Goal: Navigation & Orientation: Find specific page/section

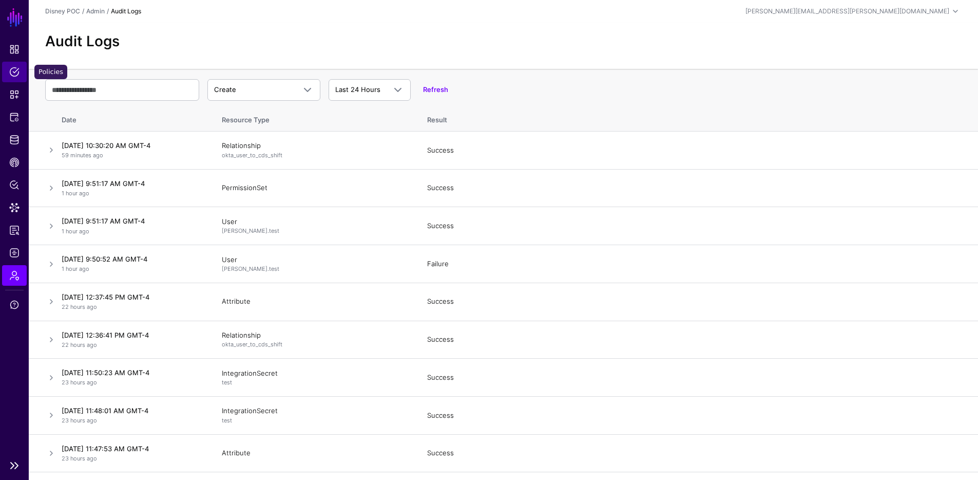
click at [16, 68] on span "Policies" at bounding box center [14, 72] width 10 height 10
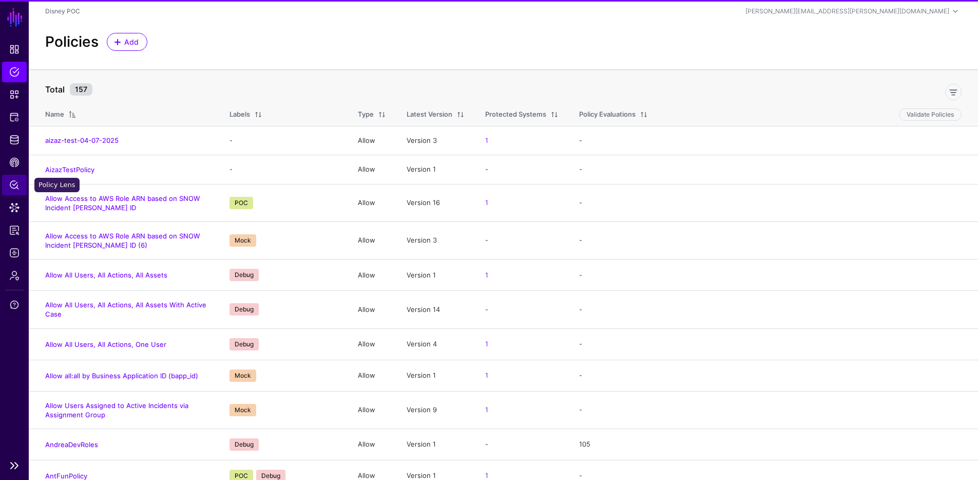
click at [15, 184] on span "Policy Lens" at bounding box center [14, 185] width 10 height 10
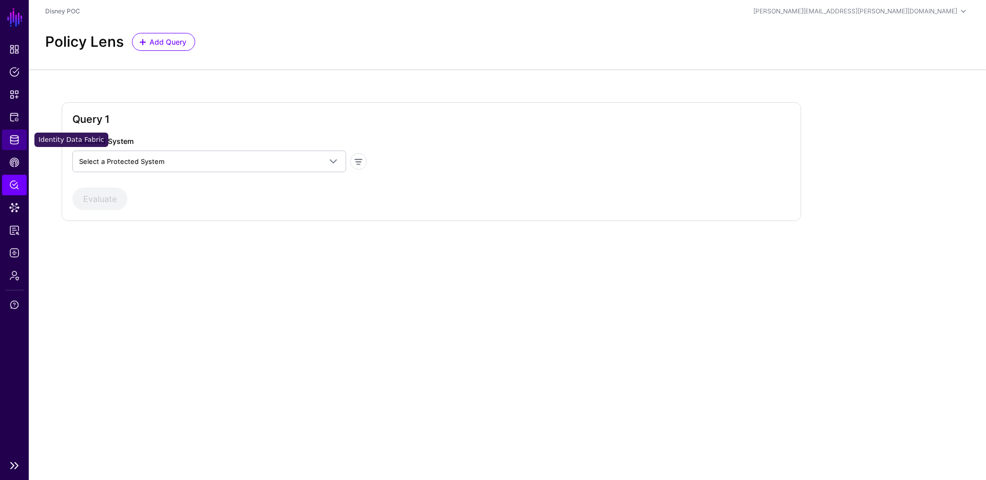
click at [13, 138] on span "Identity Data Fabric" at bounding box center [14, 140] width 10 height 10
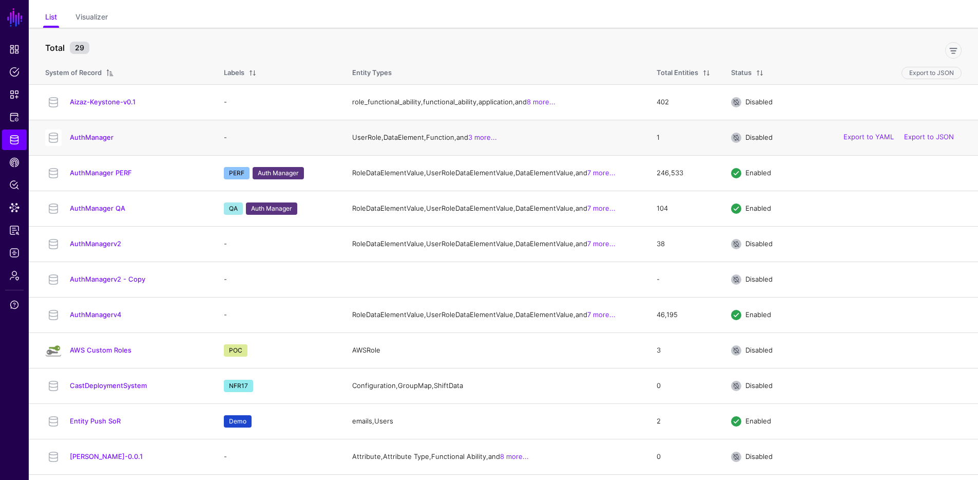
scroll to position [185, 0]
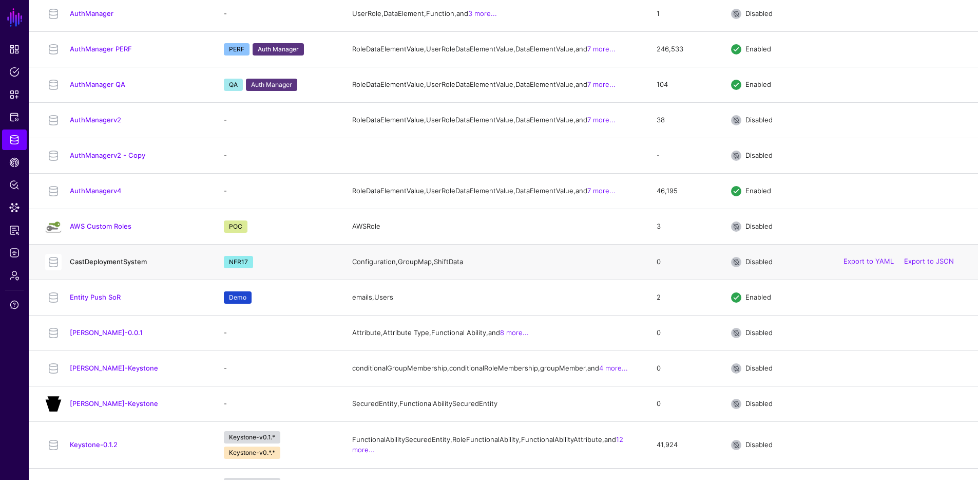
click at [99, 265] on link "CastDeploymentSystem" at bounding box center [108, 261] width 77 height 8
